Goal: Task Accomplishment & Management: Manage account settings

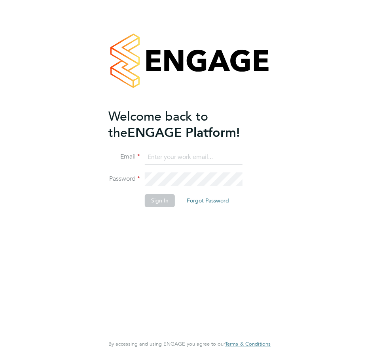
type input "samantha.robb@nicholasassociatesgroup.co.uk"
click at [160, 202] on button "Sign In" at bounding box center [160, 200] width 30 height 13
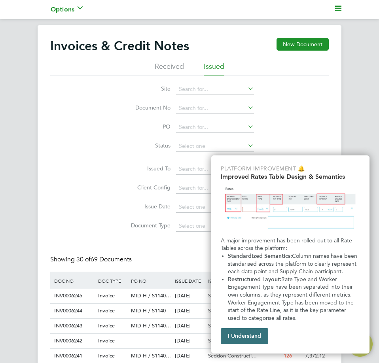
click at [239, 342] on button "I Understand" at bounding box center [245, 337] width 48 height 16
